Goal: Transaction & Acquisition: Book appointment/travel/reservation

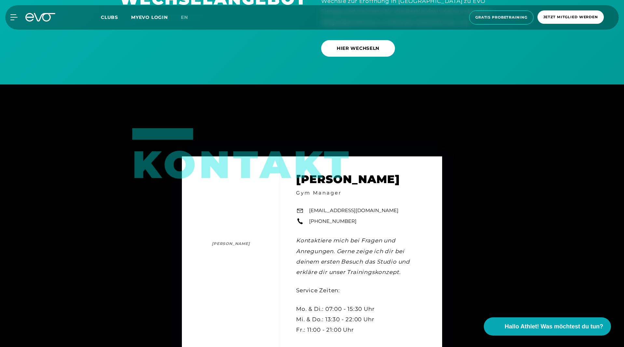
scroll to position [2018, 0]
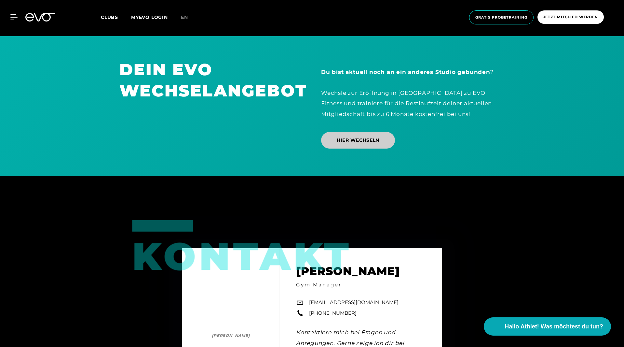
click at [340, 141] on span "HIER WECHSELN" at bounding box center [358, 140] width 43 height 7
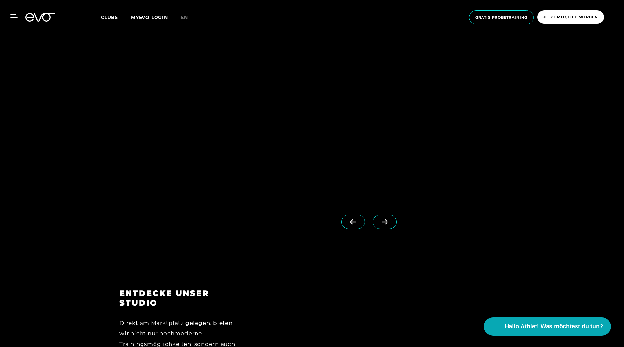
scroll to position [977, 0]
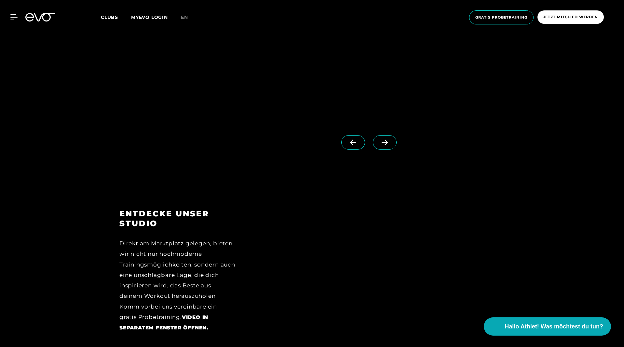
click at [382, 140] on span at bounding box center [385, 142] width 24 height 14
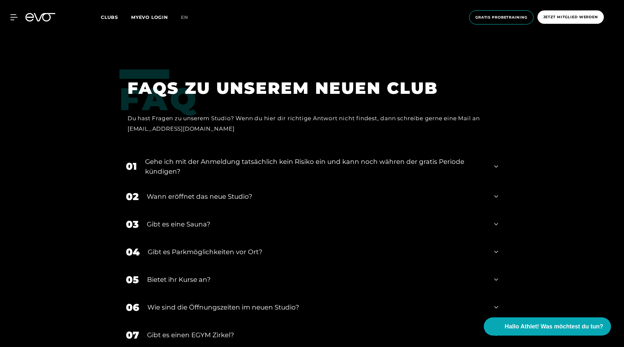
scroll to position [2832, 0]
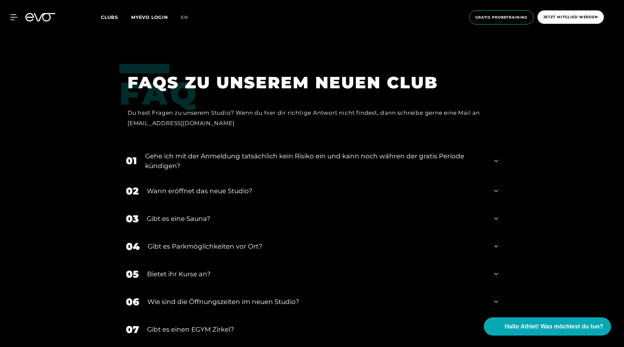
click at [476, 163] on div "Gehe ich mit der Anmeldung tatsächlich kein Risiko ein und kann noch währen der…" at bounding box center [315, 161] width 341 height 20
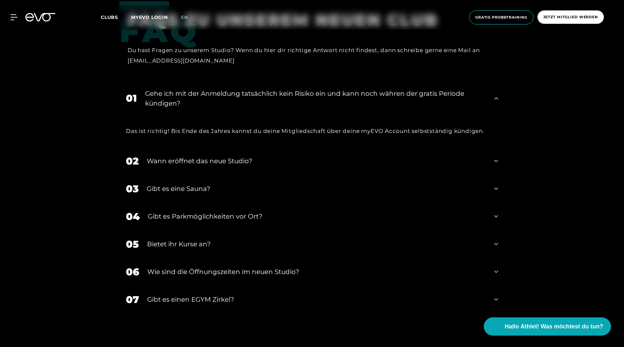
scroll to position [2897, 0]
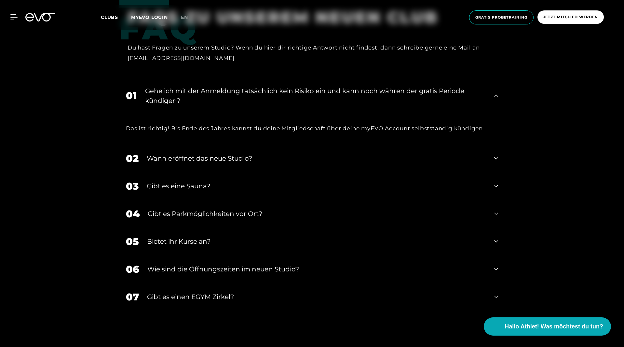
click at [476, 163] on div "Wann eröffnet das neue Studio?" at bounding box center [317, 158] width 340 height 10
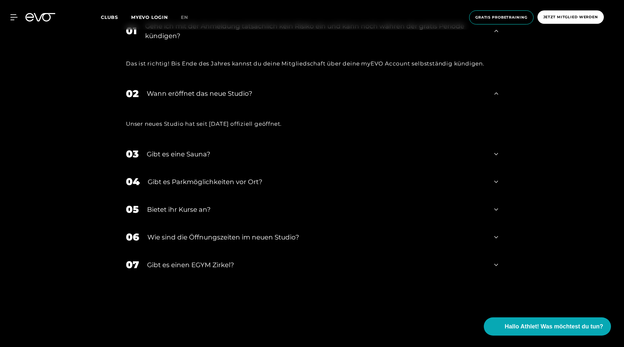
scroll to position [2962, 0]
click at [327, 152] on div "Gibt es eine Sauna?" at bounding box center [317, 154] width 340 height 10
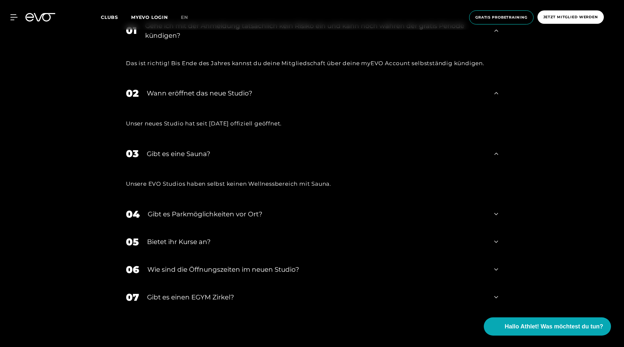
click at [272, 211] on div "Gibt es Parkmöglichkeiten vor Ort?" at bounding box center [317, 214] width 339 height 10
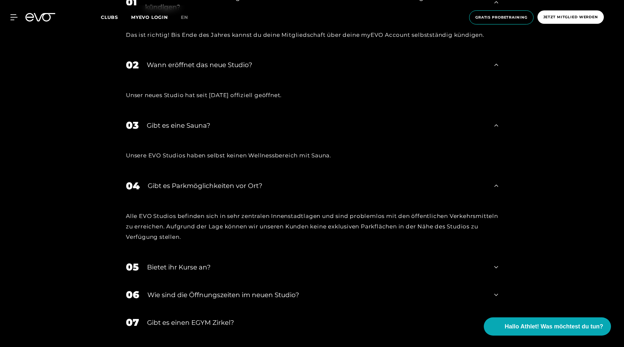
scroll to position [3027, 0]
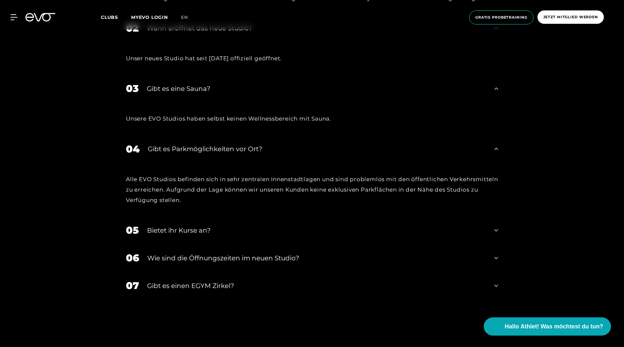
click at [270, 216] on div "05 Bietet ihr [DEMOGRAPHIC_DATA]?" at bounding box center [311, 230] width 385 height 28
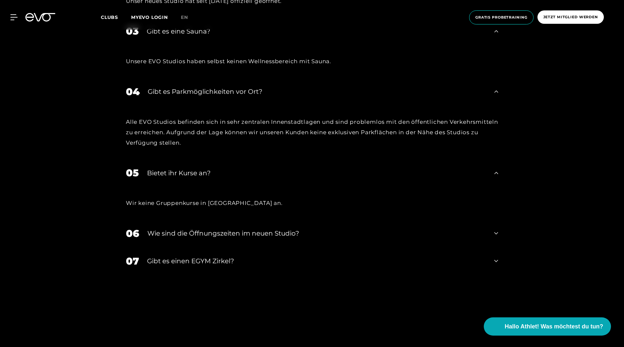
scroll to position [3125, 0]
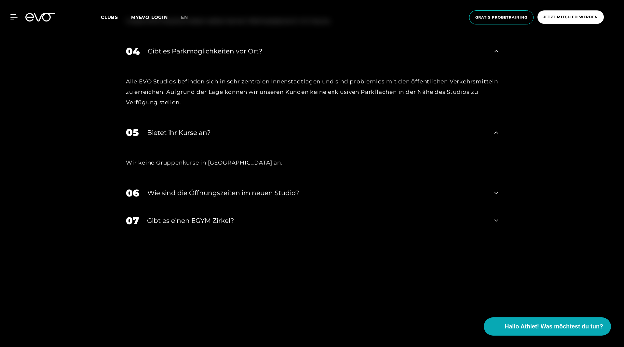
click at [264, 198] on div "06 ​Wie sind die Öffnungszeiten im neuen Studio?" at bounding box center [311, 193] width 385 height 28
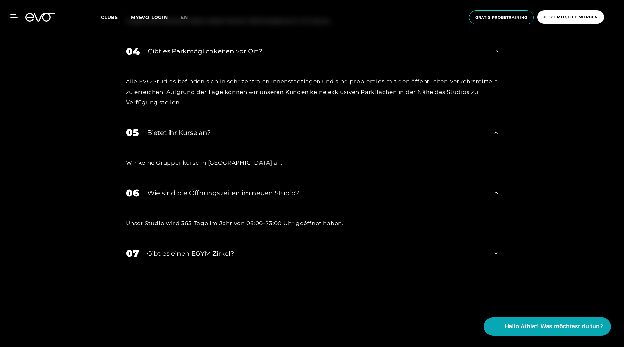
click at [240, 251] on div "Gibt es einen EGYM Zirkel?" at bounding box center [316, 253] width 339 height 10
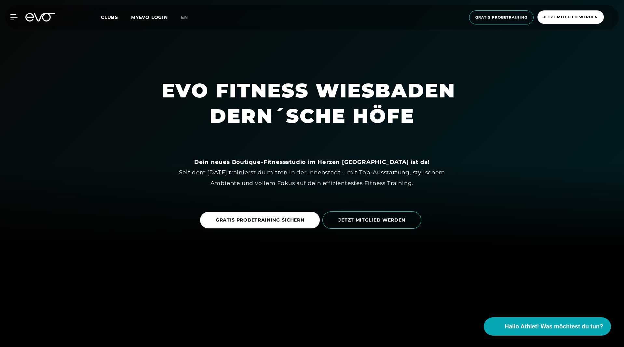
scroll to position [98, 0]
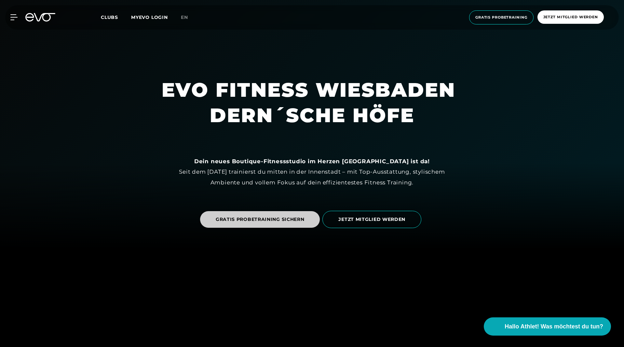
click at [276, 211] on link "GRATIS PROBETRAINING SICHERN" at bounding box center [260, 219] width 120 height 17
click at [281, 221] on span "GRATIS PROBETRAINING SICHERN" at bounding box center [260, 219] width 89 height 7
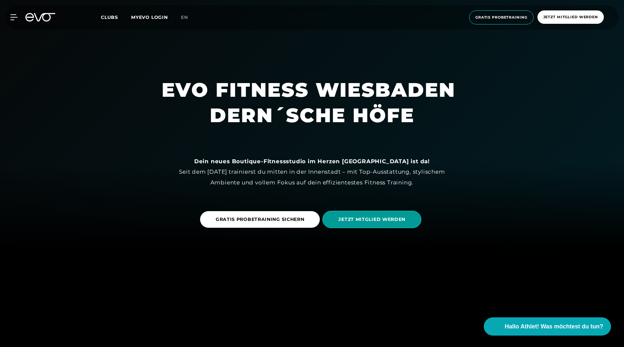
click at [384, 223] on span "JETZT MITGLIED WERDEN" at bounding box center [372, 219] width 99 height 17
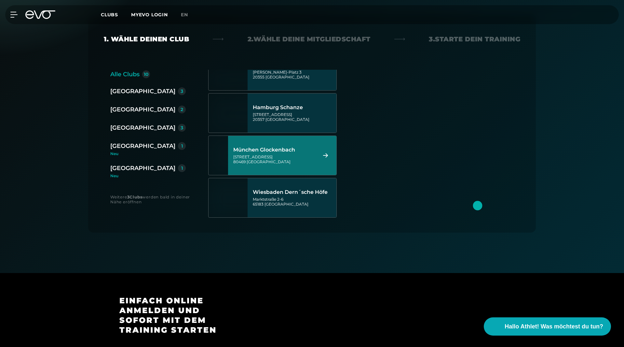
scroll to position [273, 0]
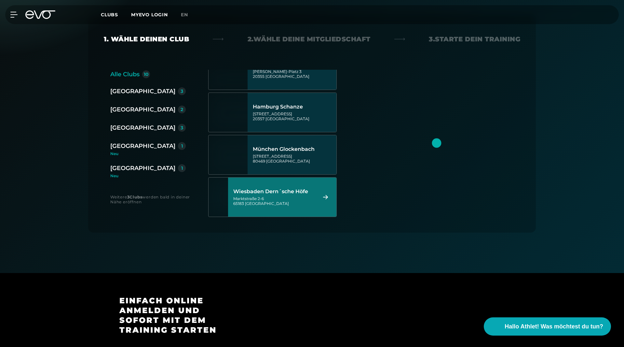
click at [271, 200] on div "[STREET_ADDRESS]" at bounding box center [274, 201] width 82 height 10
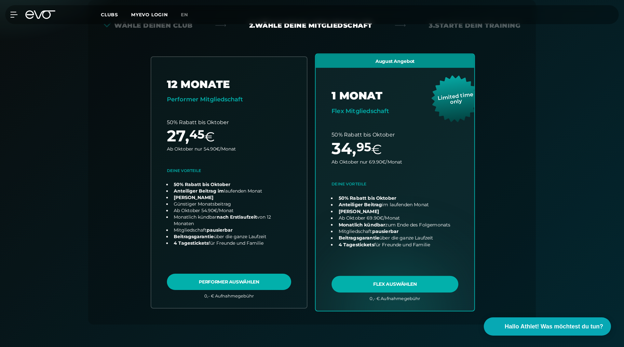
click at [442, 285] on link "choose plan" at bounding box center [395, 182] width 159 height 256
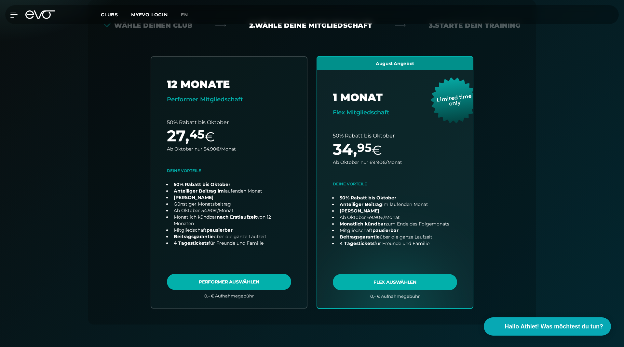
click at [53, 16] on icon at bounding box center [40, 14] width 30 height 8
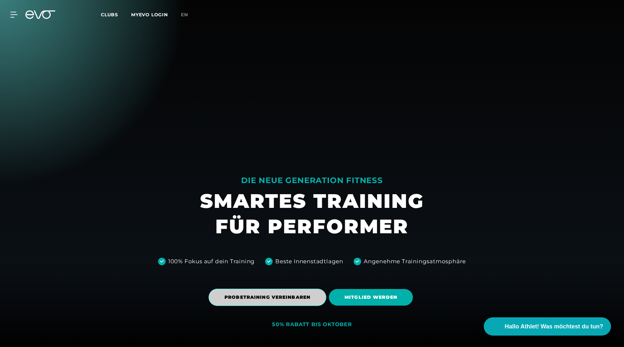
click at [282, 305] on span "PROBETRAINING VEREINBAREN" at bounding box center [268, 296] width 118 height 17
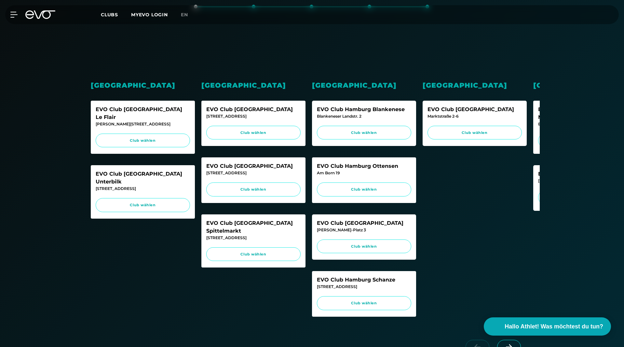
scroll to position [163, 0]
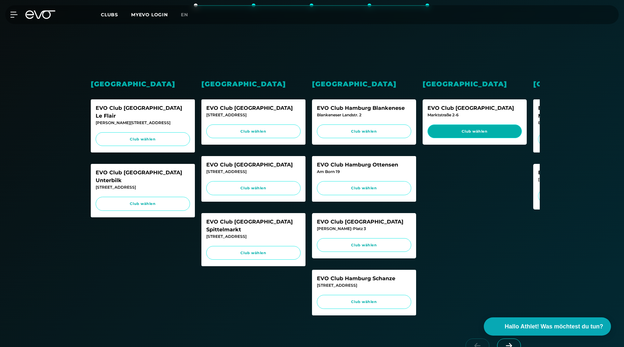
click at [511, 132] on span "Club wählen" at bounding box center [475, 132] width 82 height 6
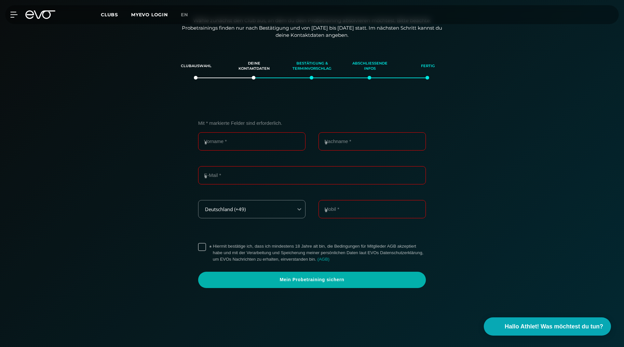
scroll to position [79, 0]
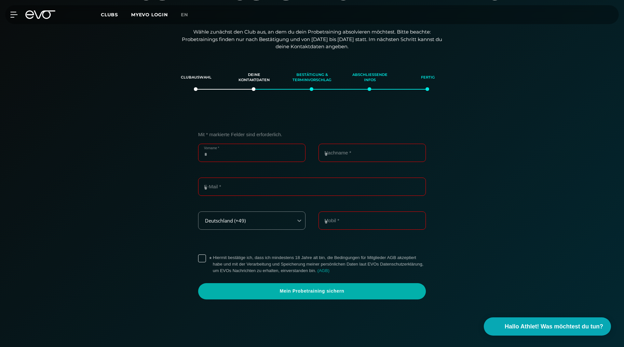
click at [282, 160] on input "Vorname *" at bounding box center [251, 153] width 107 height 18
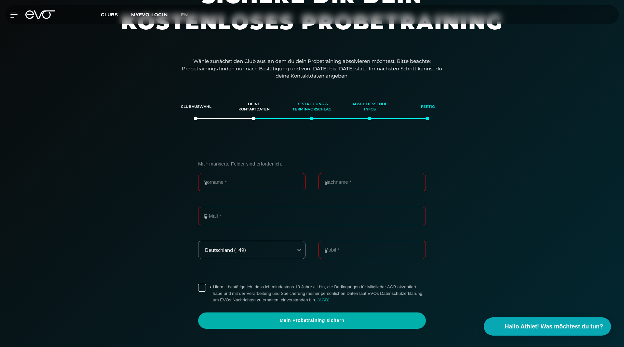
scroll to position [0, 0]
